Goal: Navigation & Orientation: Find specific page/section

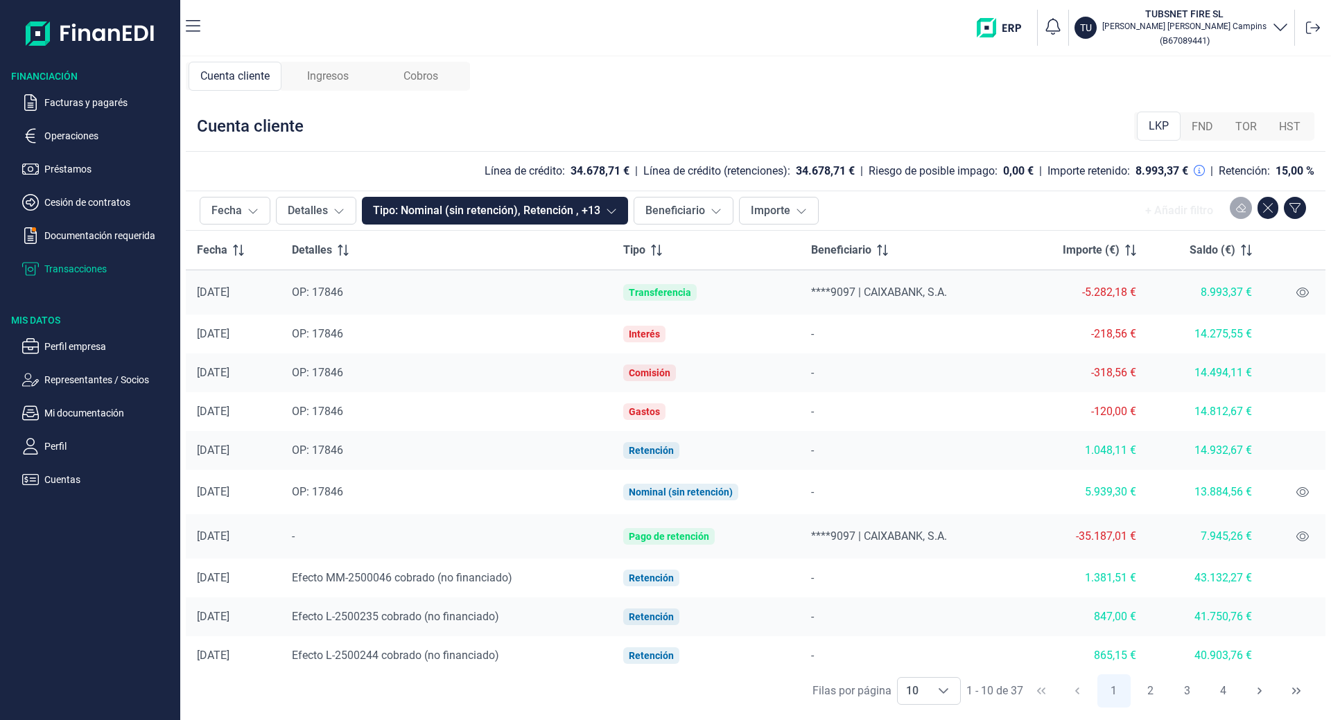
click at [333, 72] on span "Ingresos" at bounding box center [328, 76] width 42 height 17
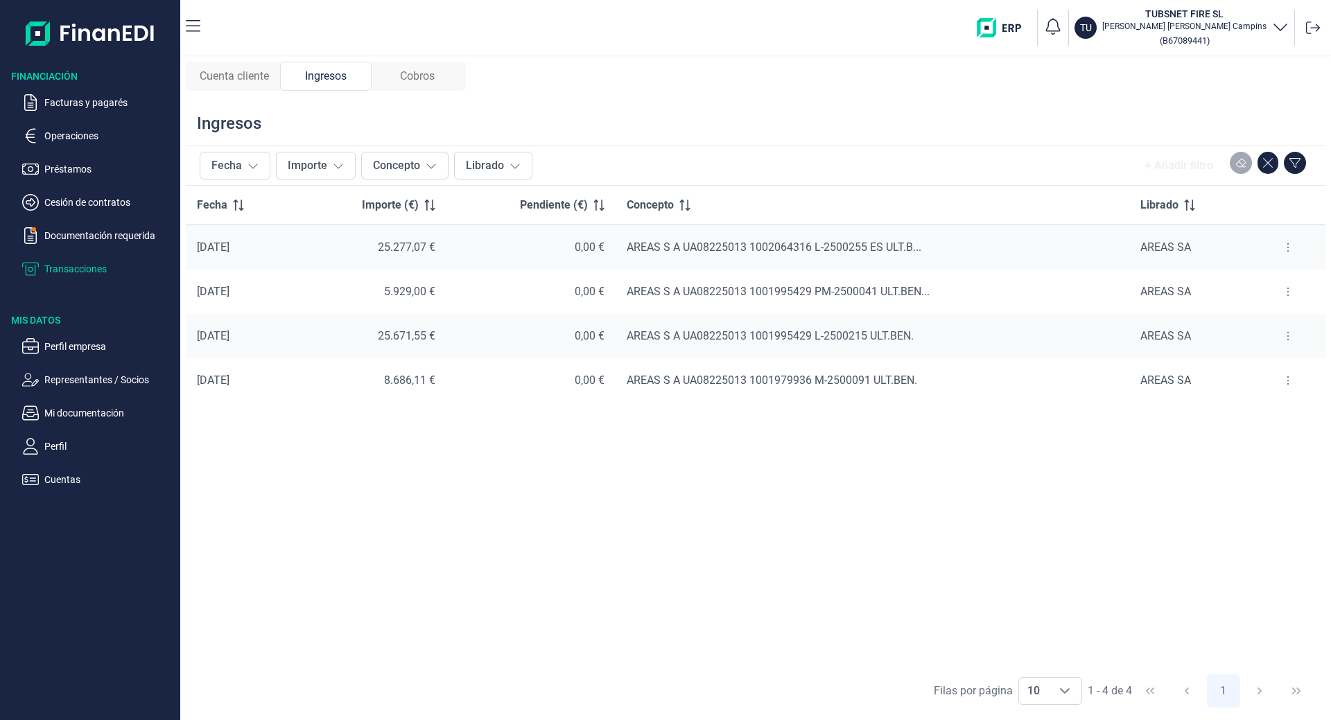
drag, startPoint x: 420, startPoint y: 72, endPoint x: 138, endPoint y: 100, distance: 283.5
click at [419, 73] on span "Cobros" at bounding box center [417, 76] width 35 height 17
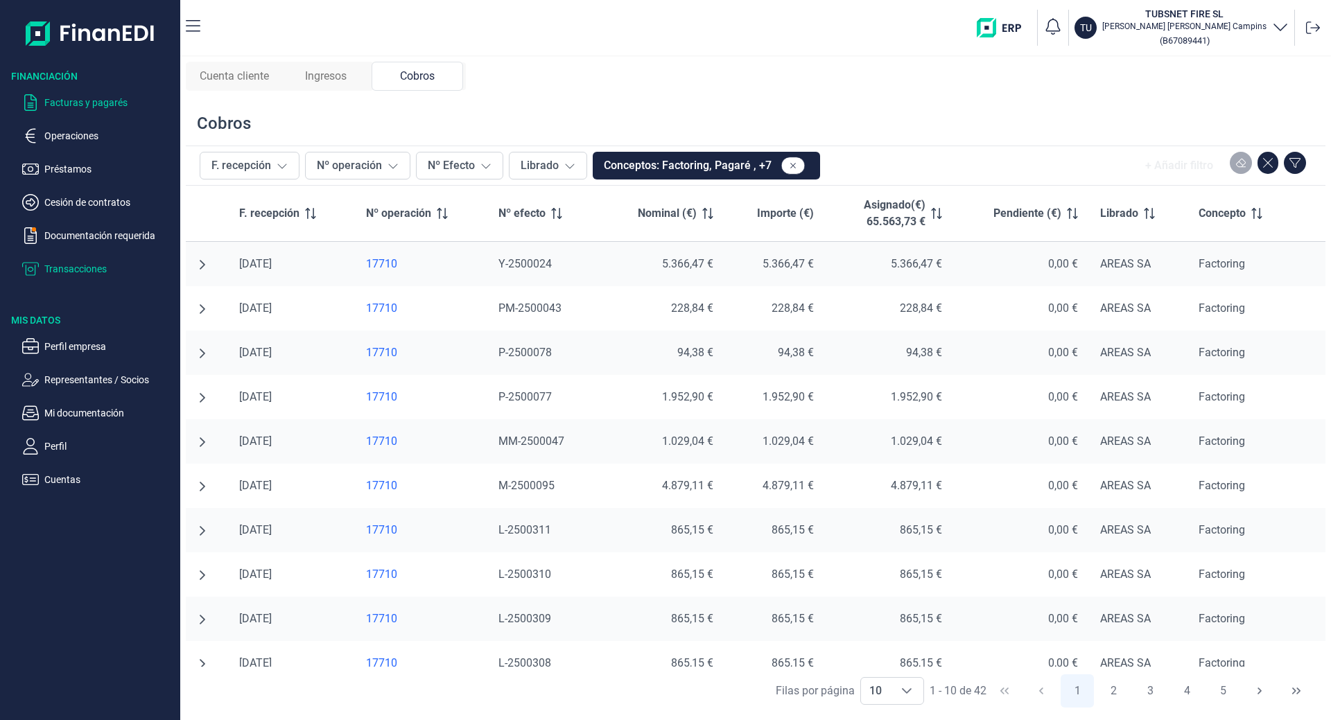
click at [84, 109] on p "Facturas y pagarés" at bounding box center [109, 102] width 130 height 17
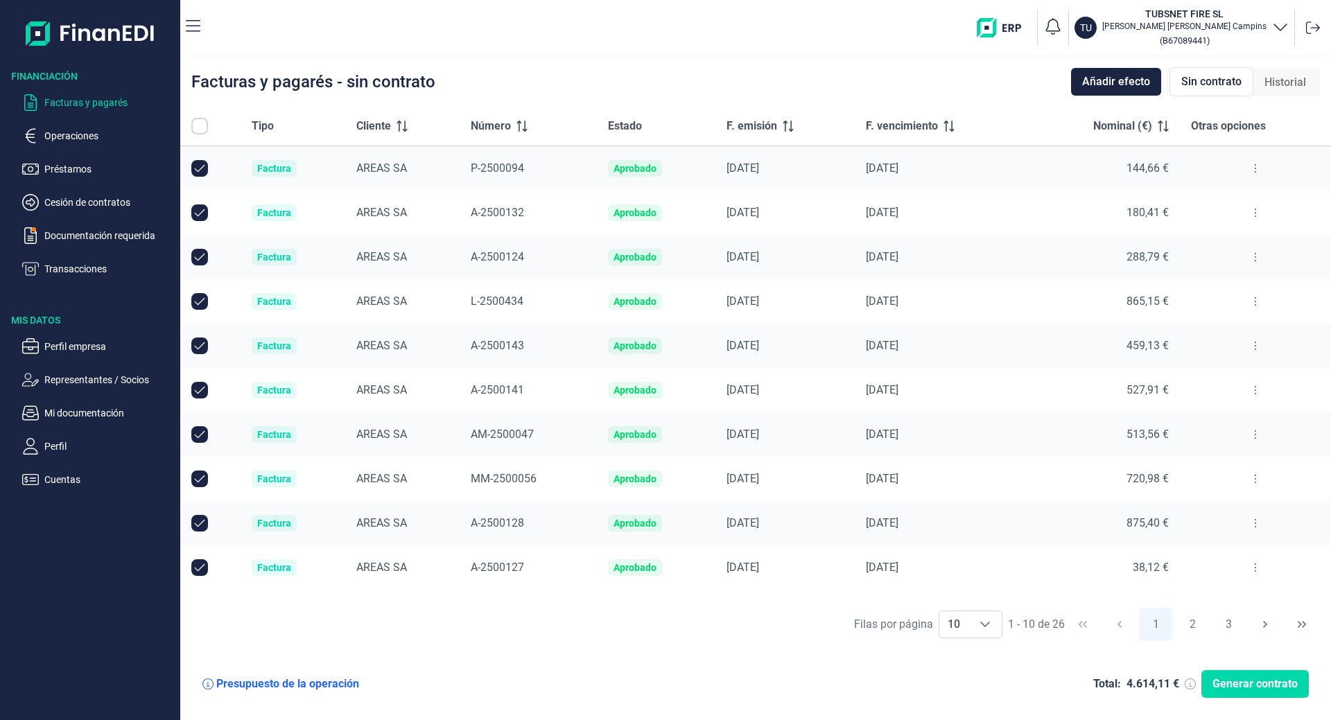
checkbox input "true"
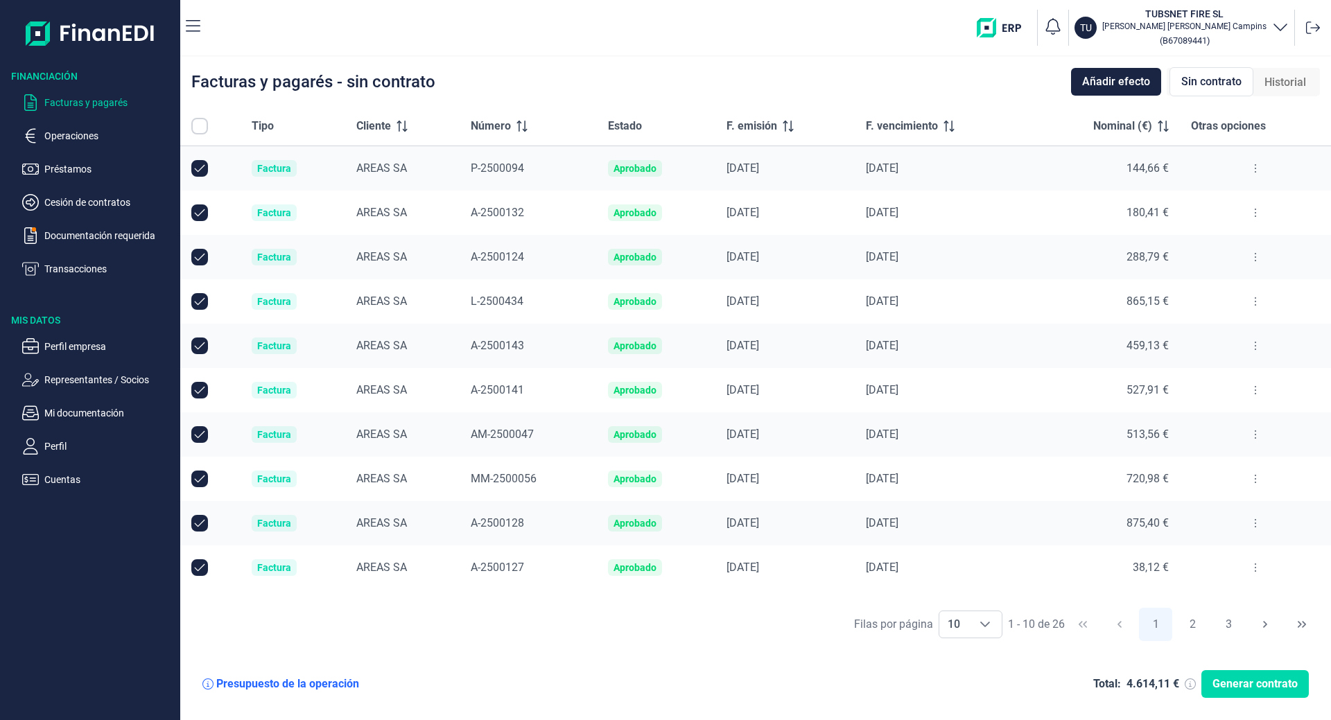
checkbox input "true"
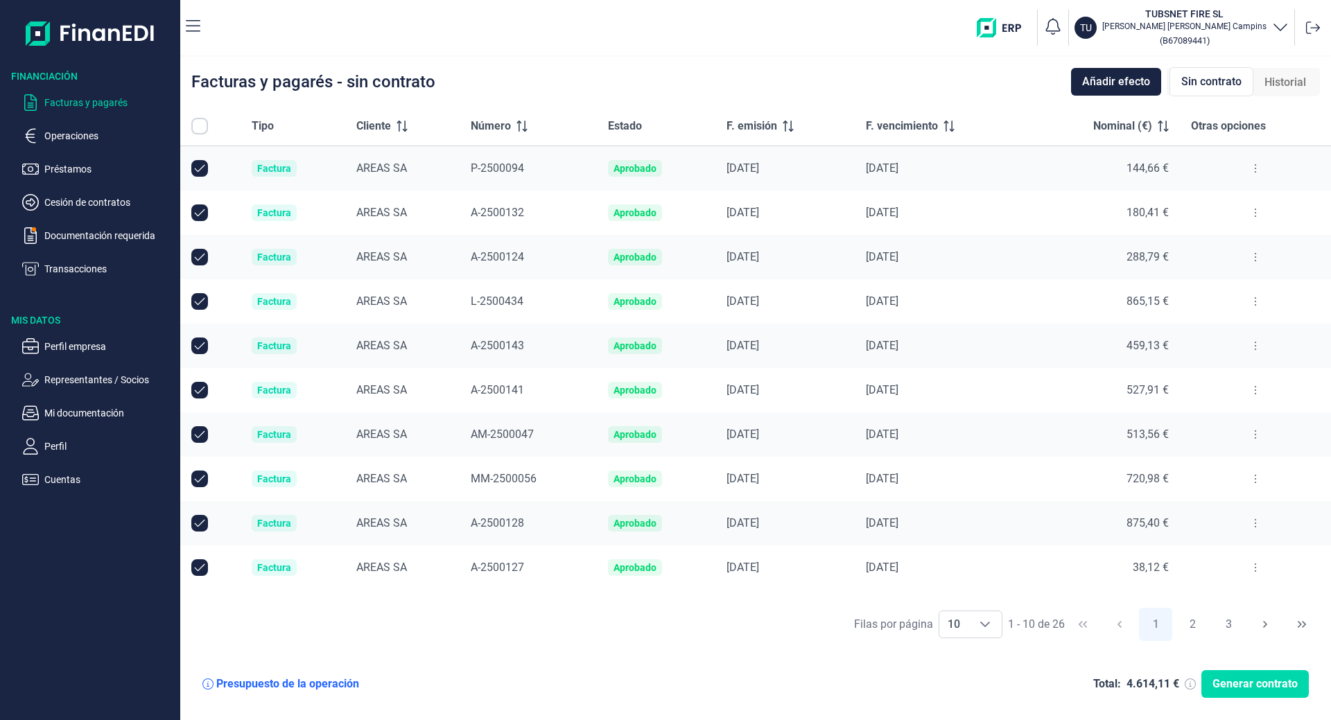
checkbox input "true"
click at [62, 126] on ul "Facturas y pagarés Operaciones Préstamos Cesión de contratos Documentación requ…" at bounding box center [90, 180] width 180 height 194
click at [63, 132] on p "Operaciones" at bounding box center [109, 136] width 130 height 17
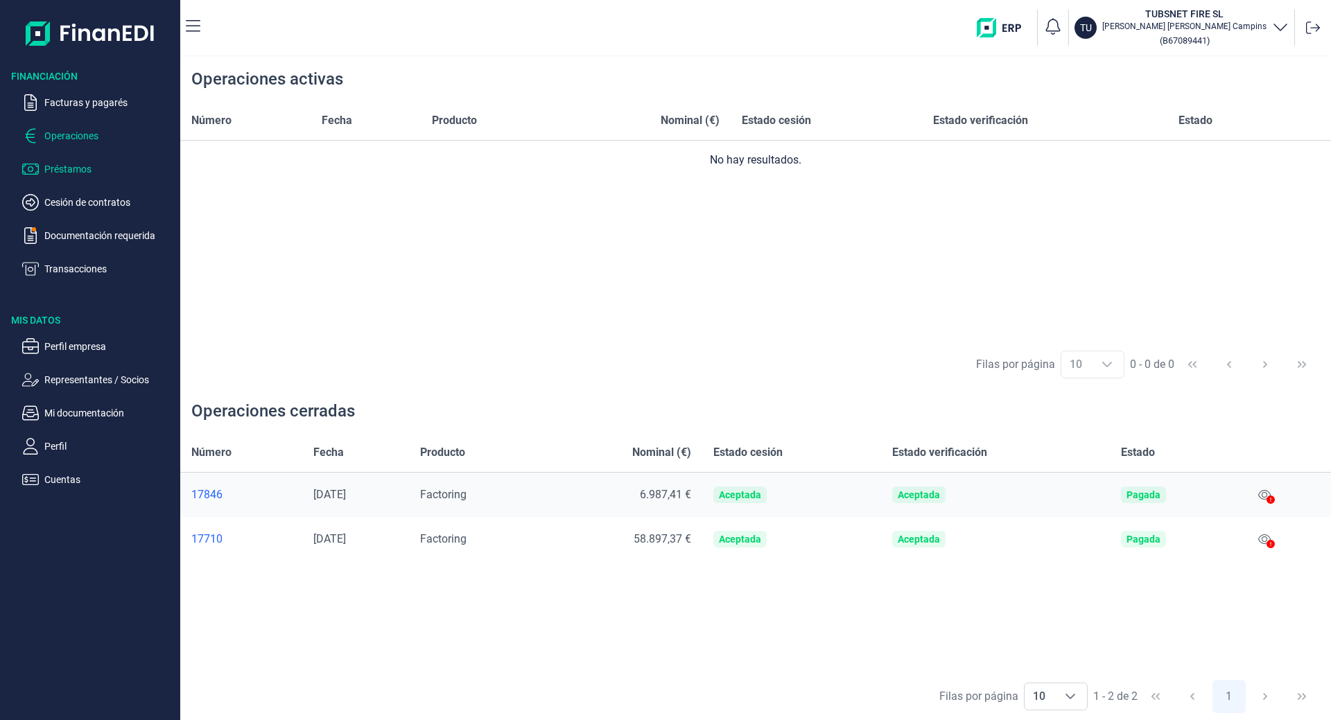
click at [76, 164] on p "Préstamos" at bounding box center [109, 169] width 130 height 17
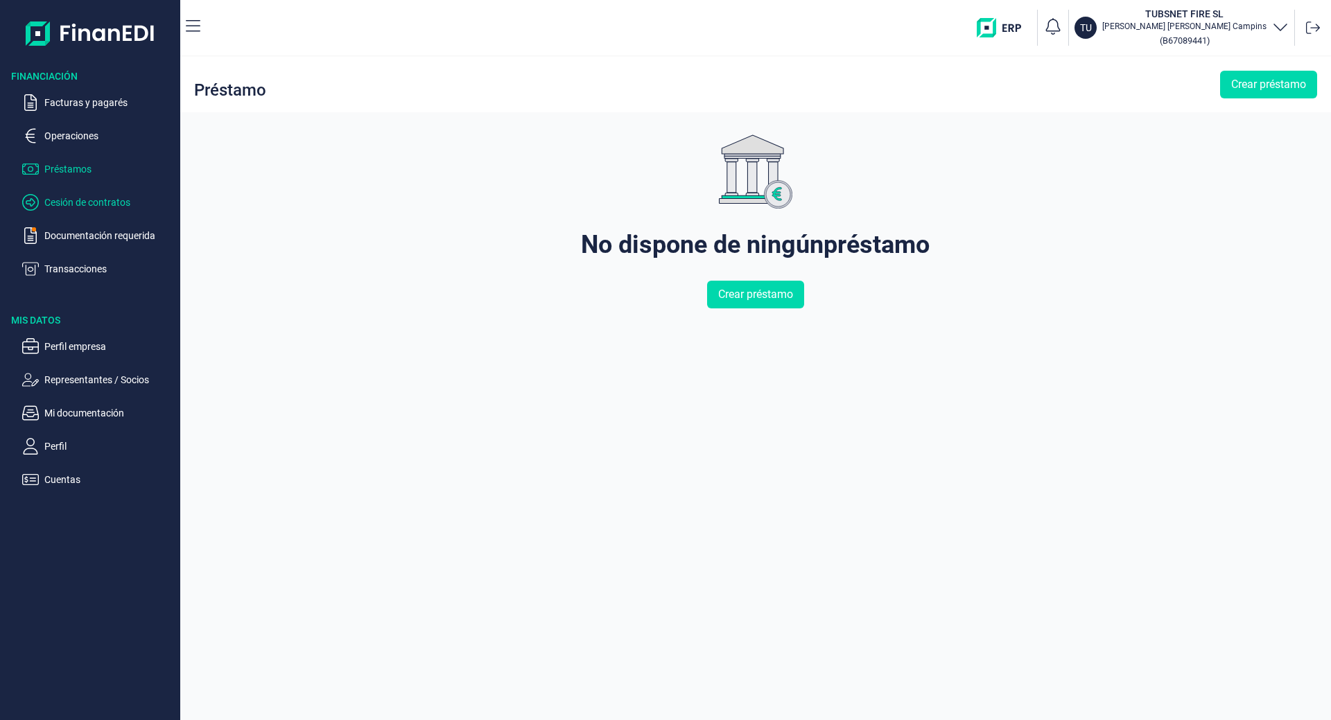
click at [77, 208] on p "Cesión de contratos" at bounding box center [109, 202] width 130 height 17
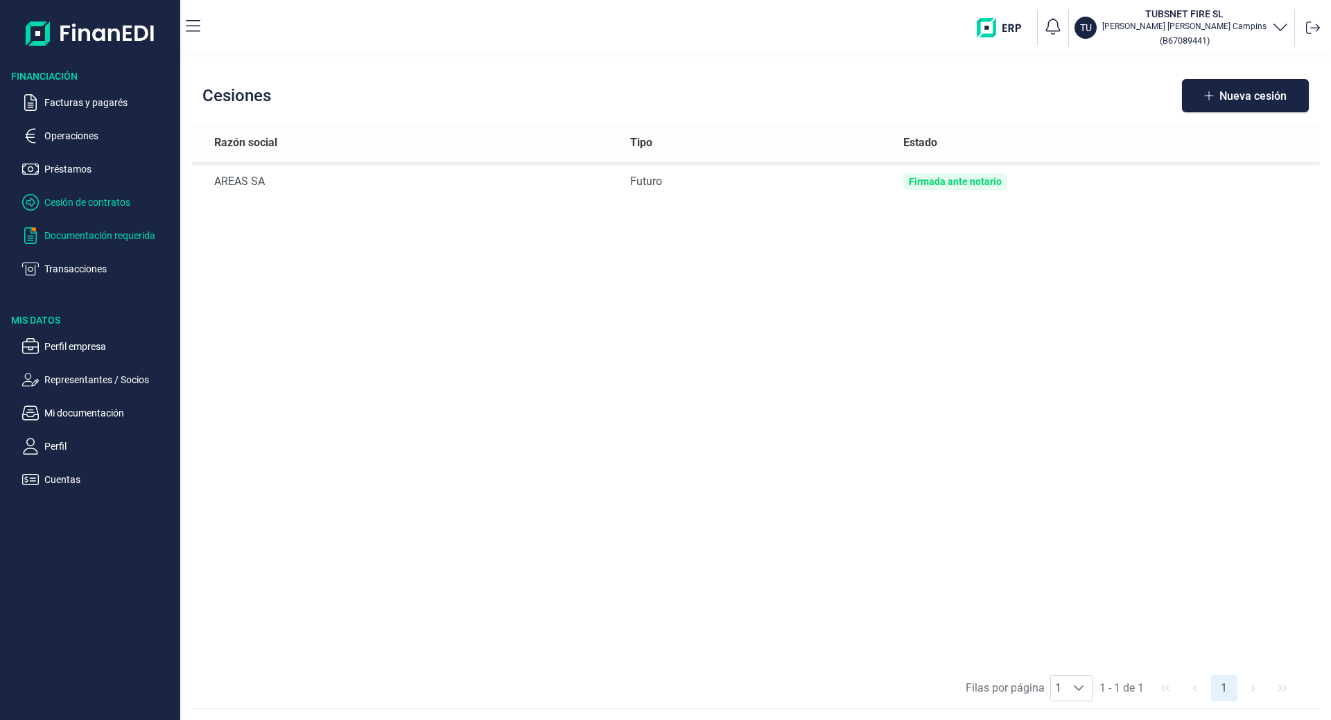
click at [98, 231] on p "Documentación requerida" at bounding box center [109, 235] width 130 height 17
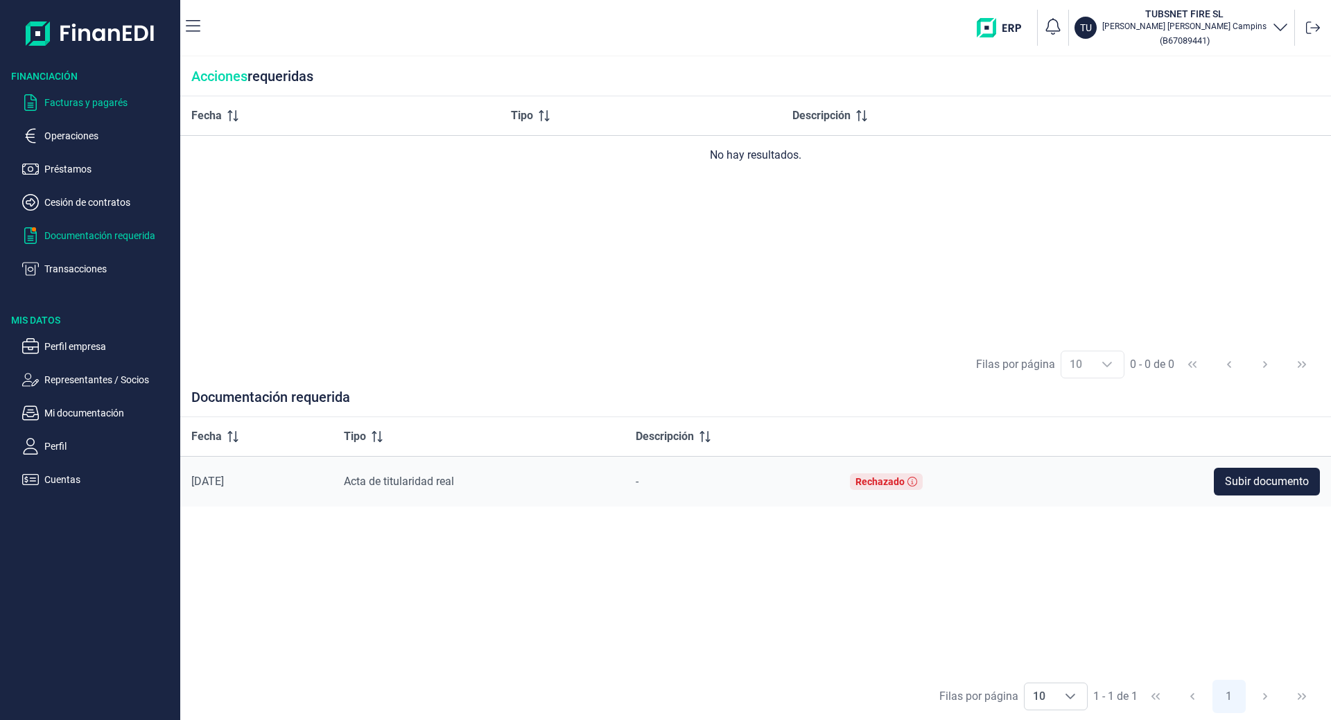
click at [55, 102] on p "Facturas y pagarés" at bounding box center [109, 102] width 130 height 17
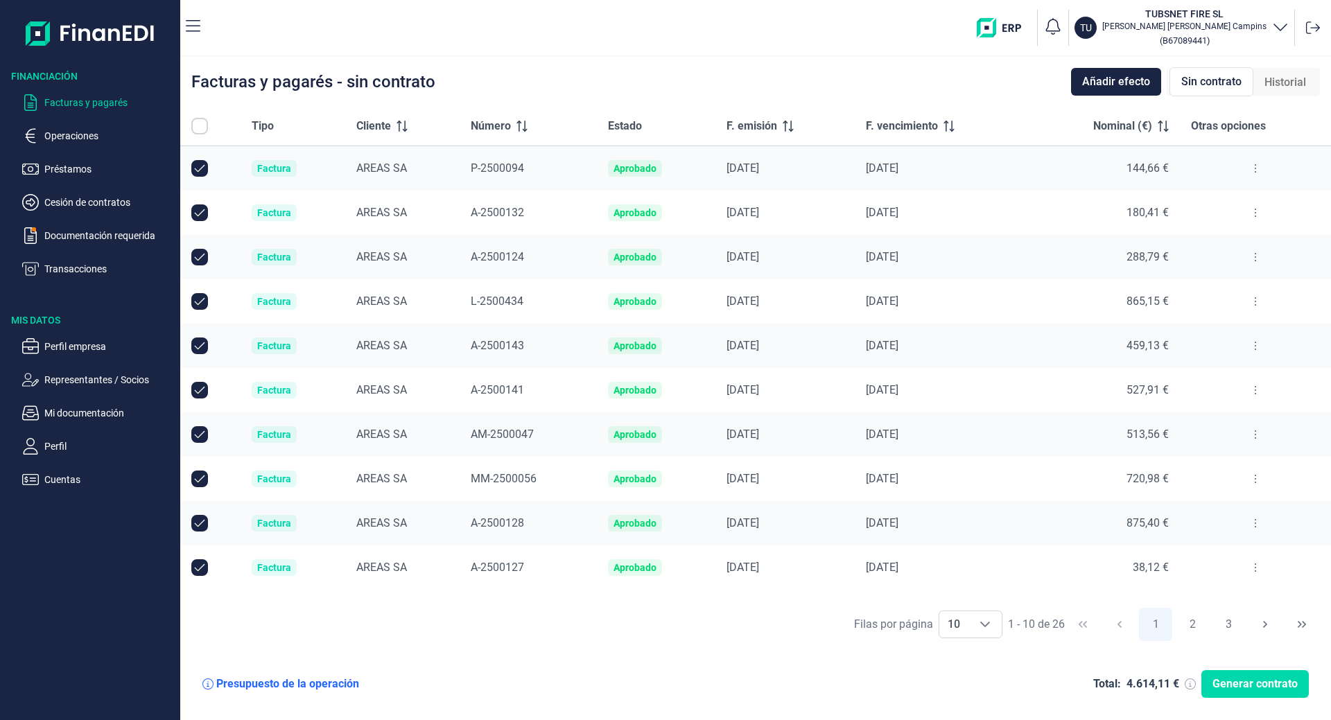
checkbox input "true"
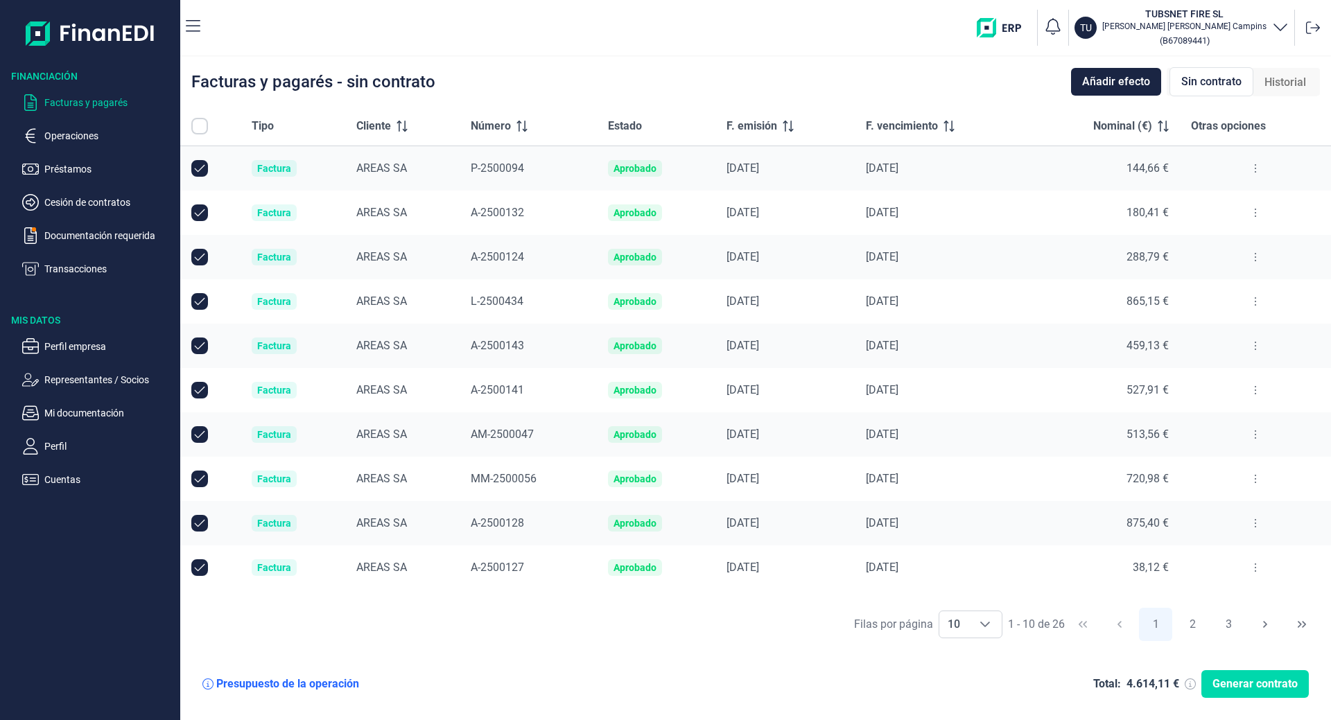
checkbox input "true"
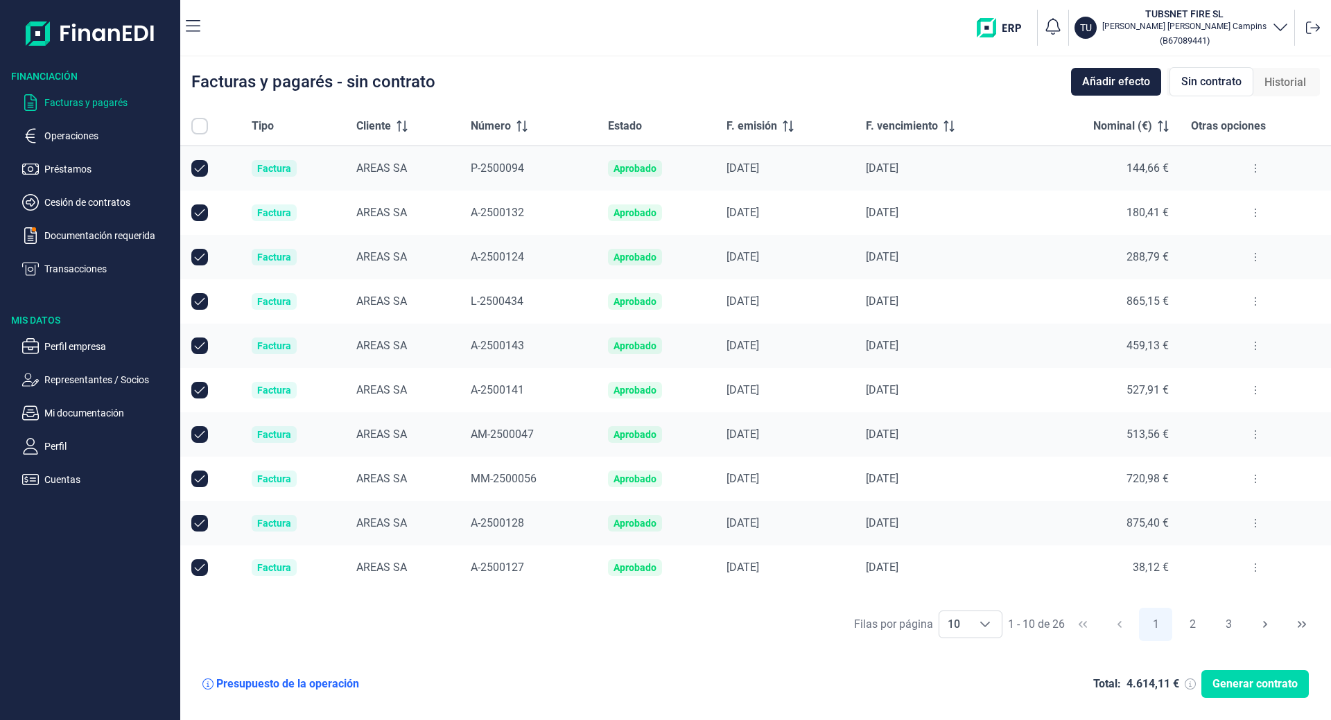
checkbox input "true"
click at [286, 679] on div "Presupuesto de la operación" at bounding box center [287, 684] width 143 height 14
drag, startPoint x: 209, startPoint y: 680, endPoint x: 307, endPoint y: 694, distance: 99.5
click at [208, 681] on icon at bounding box center [207, 684] width 11 height 11
click at [1284, 76] on span "Historial" at bounding box center [1285, 82] width 42 height 17
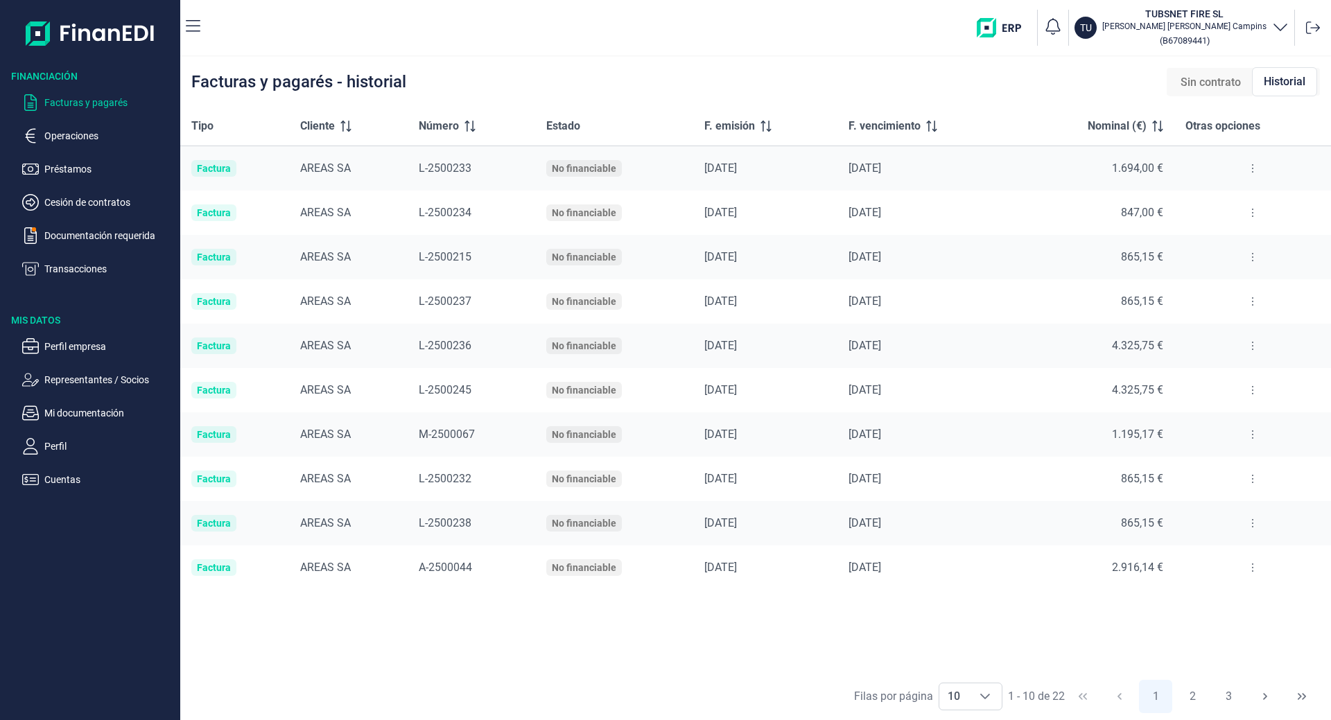
click at [62, 98] on p "Facturas y pagarés" at bounding box center [109, 102] width 130 height 17
